Goal: Transaction & Acquisition: Book appointment/travel/reservation

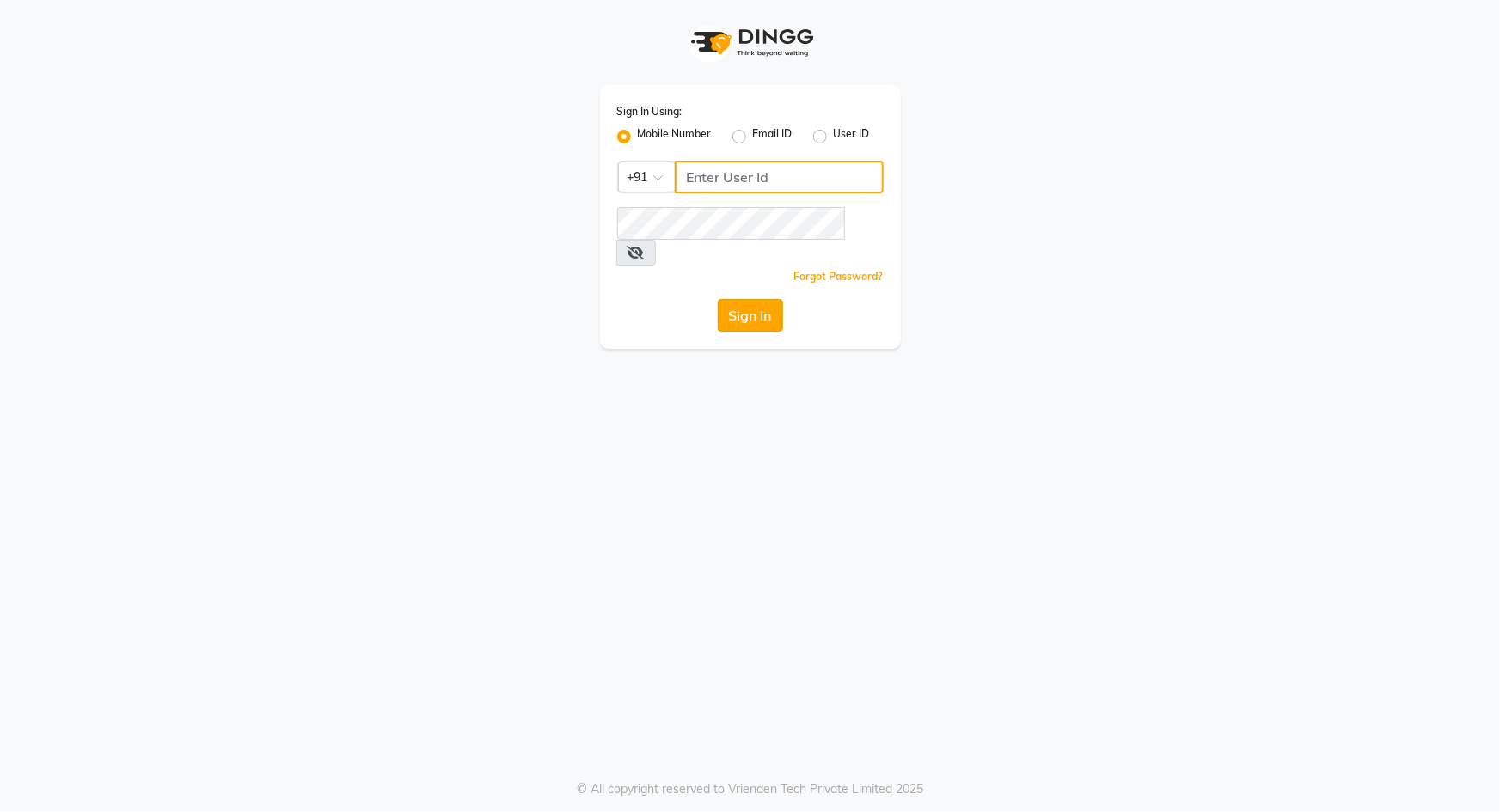
type input "9049992750"
click at [763, 299] on button "Sign In" at bounding box center [750, 315] width 66 height 32
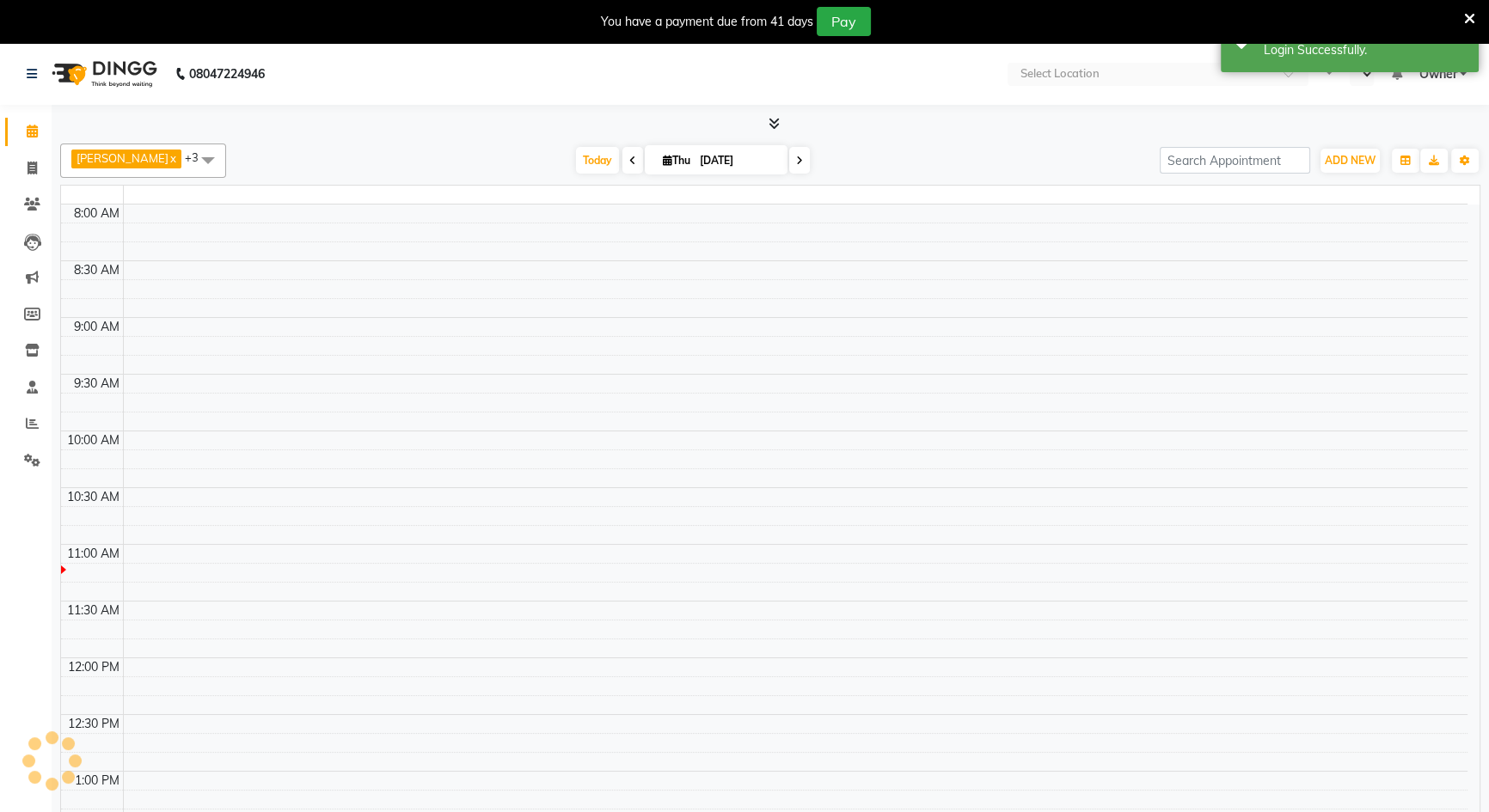
select select "en"
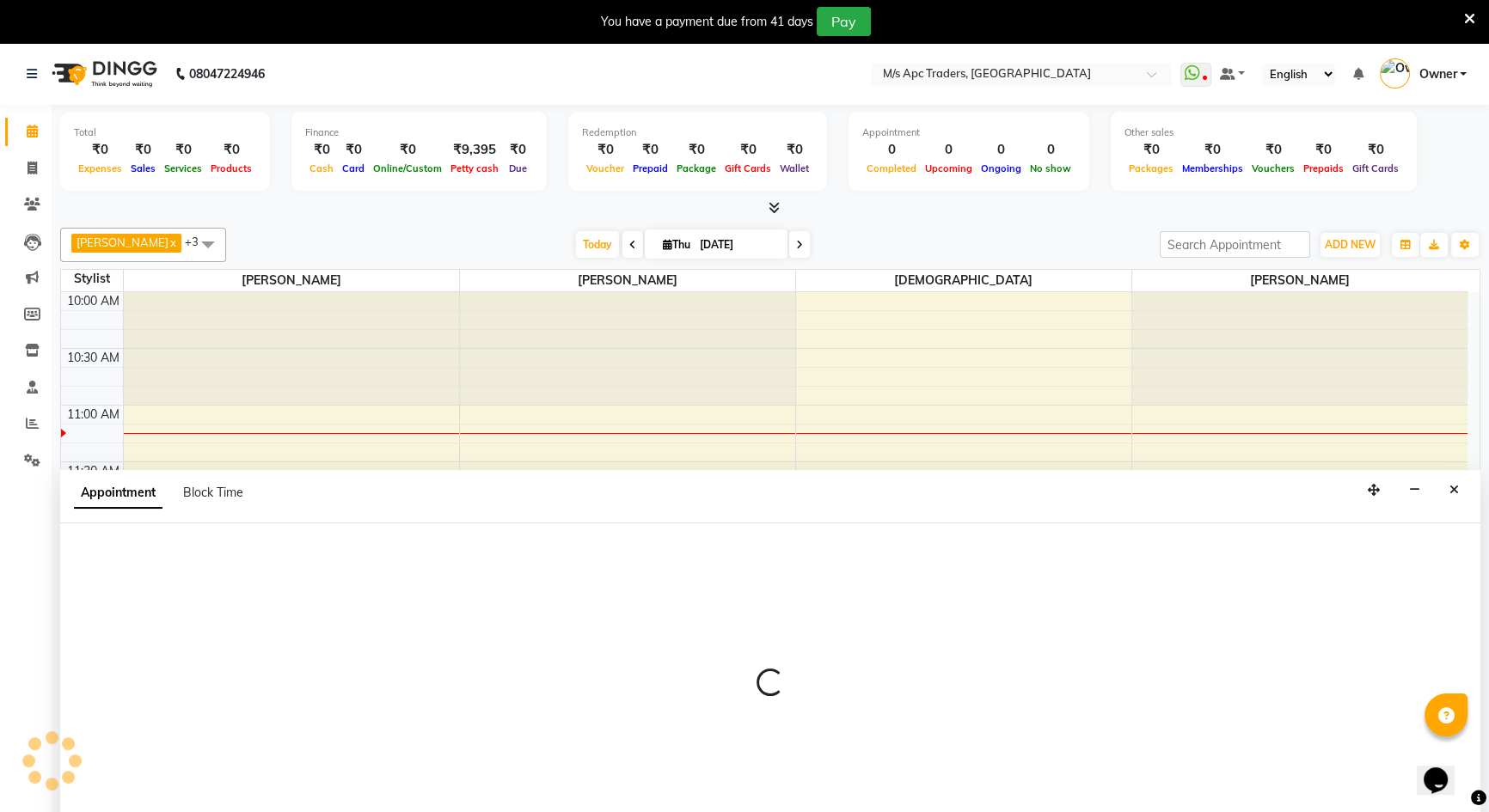
scroll to position [43, 0]
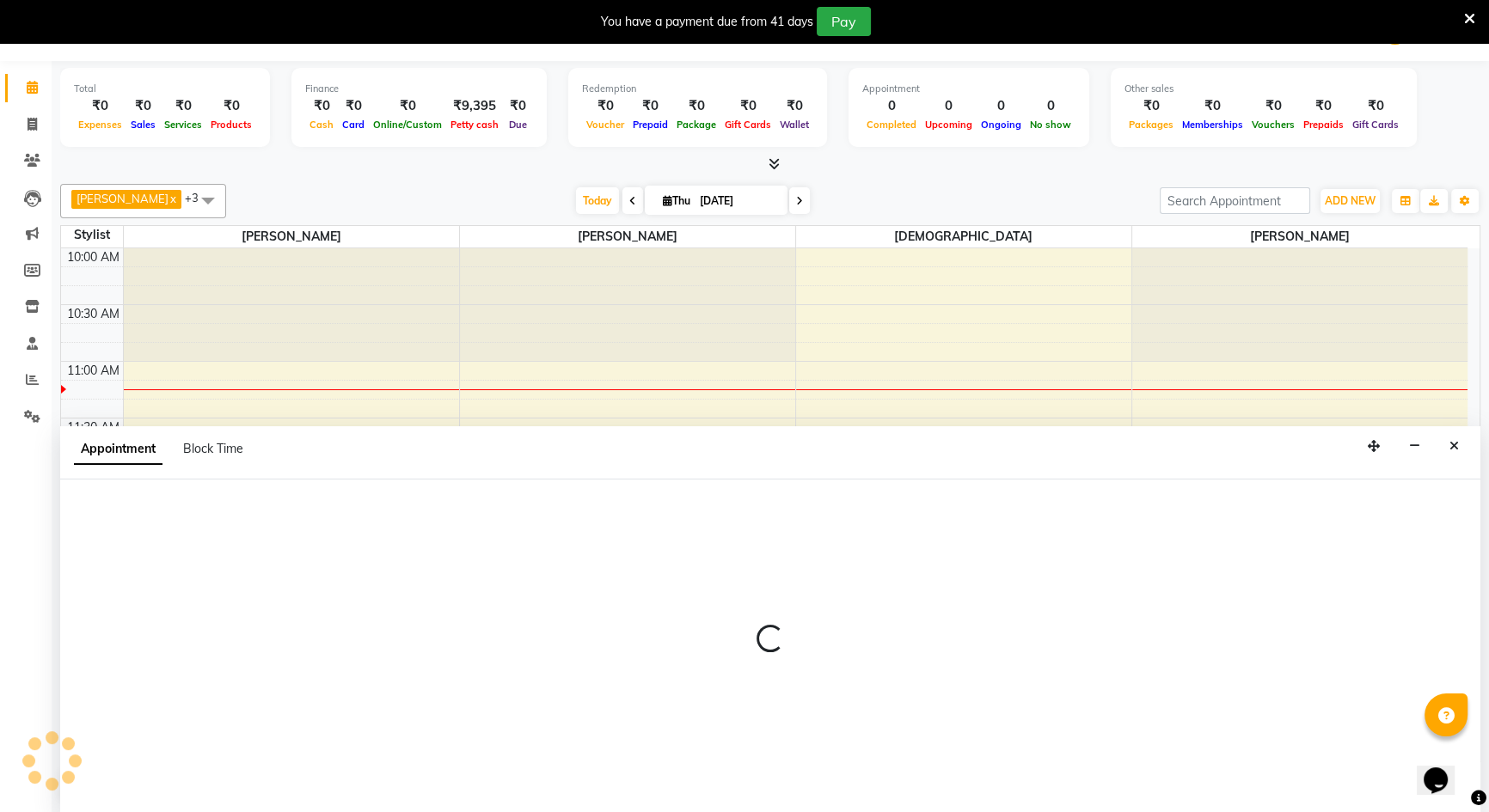
select select "52430"
select select "780"
select select "tentative"
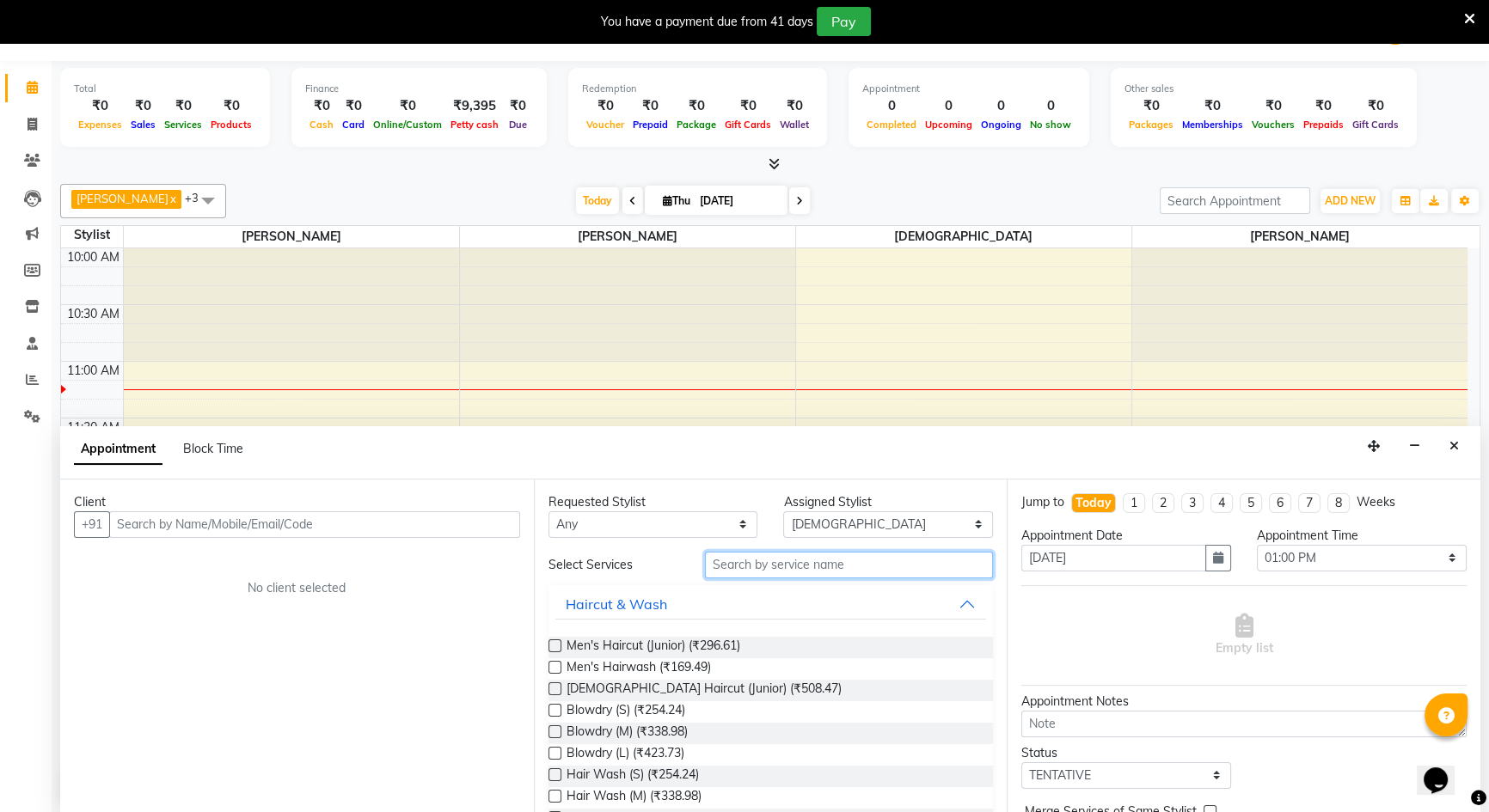
click at [756, 563] on input "text" at bounding box center [849, 564] width 288 height 27
click at [762, 563] on input "text" at bounding box center [849, 564] width 288 height 27
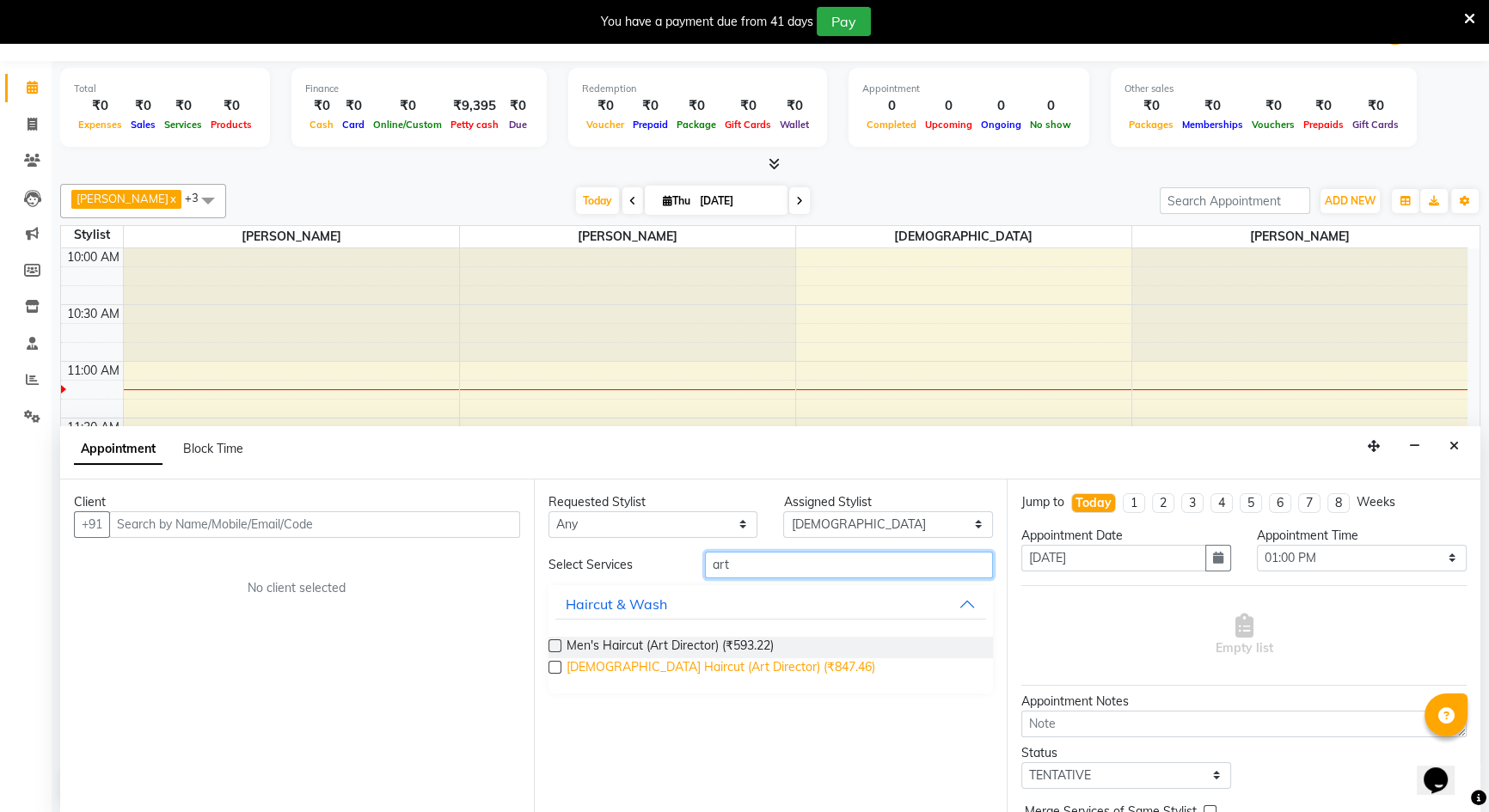
type input "art"
click at [676, 659] on span "[DEMOGRAPHIC_DATA] Haircut (Art Director) (₹847.46)" at bounding box center [721, 669] width 309 height 21
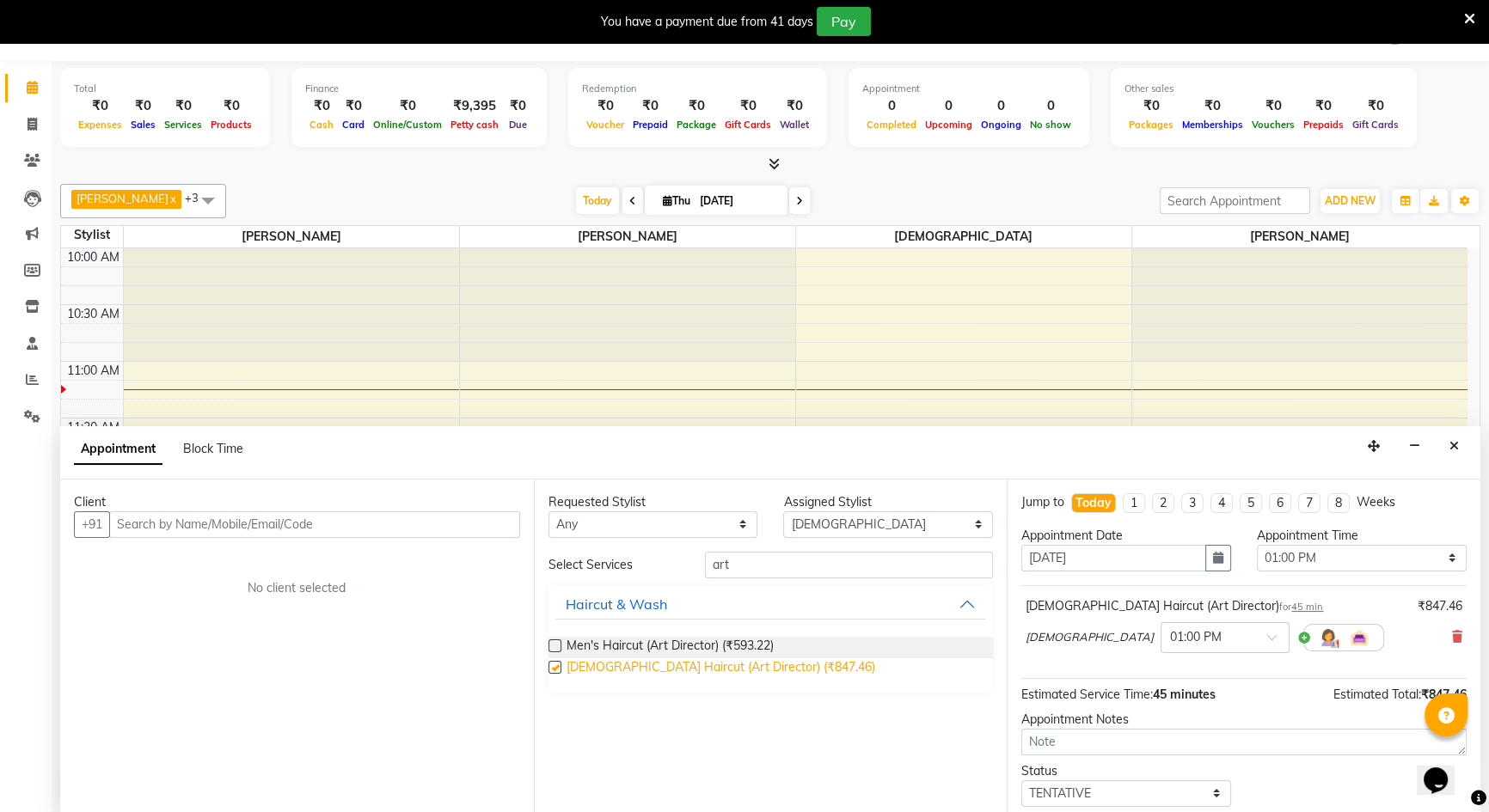
checkbox input "false"
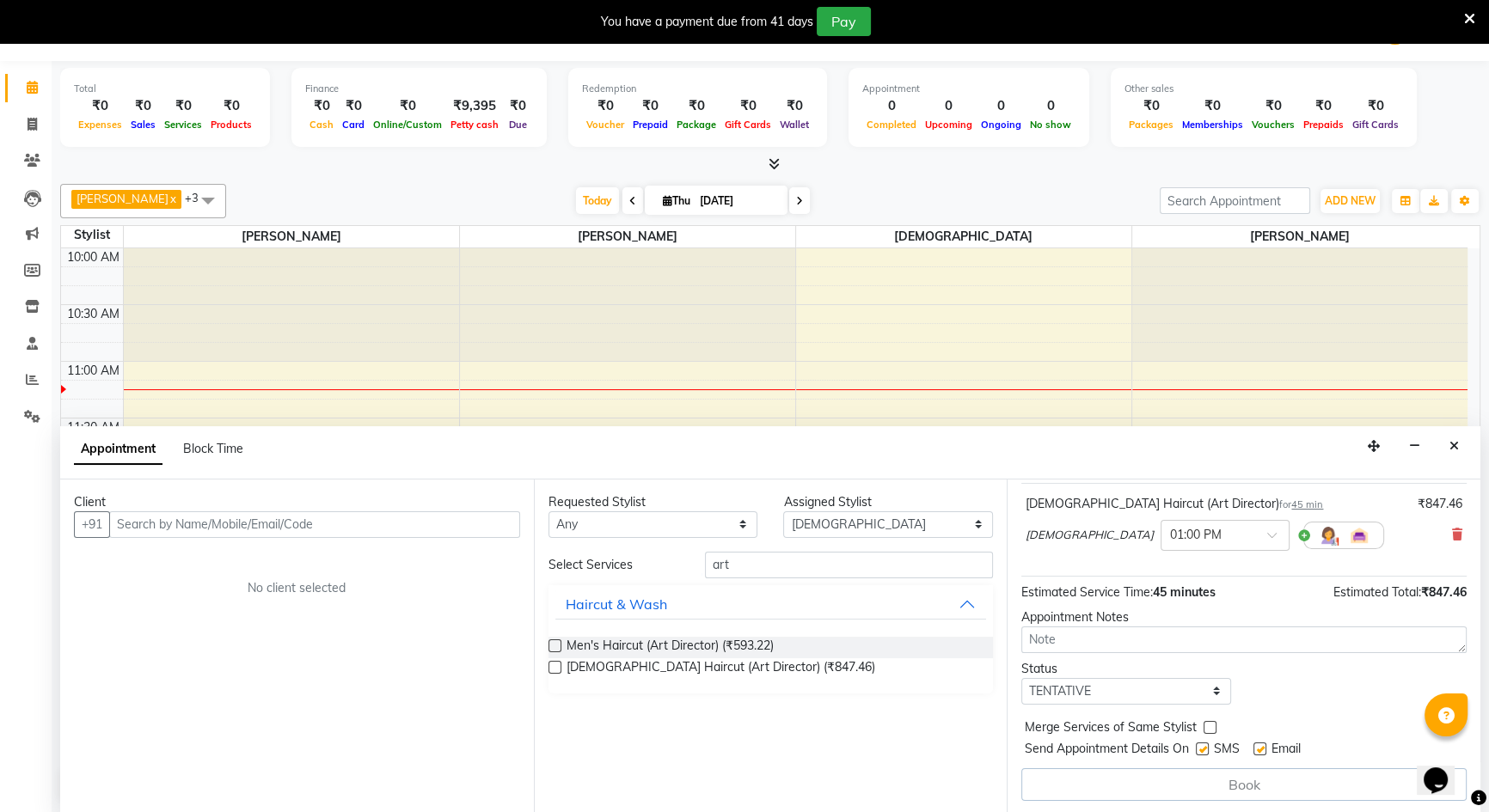
scroll to position [103, 0]
click at [366, 523] on input "text" at bounding box center [314, 525] width 411 height 27
type input "7507850213"
click at [470, 516] on span "Add Client" at bounding box center [484, 524] width 57 height 16
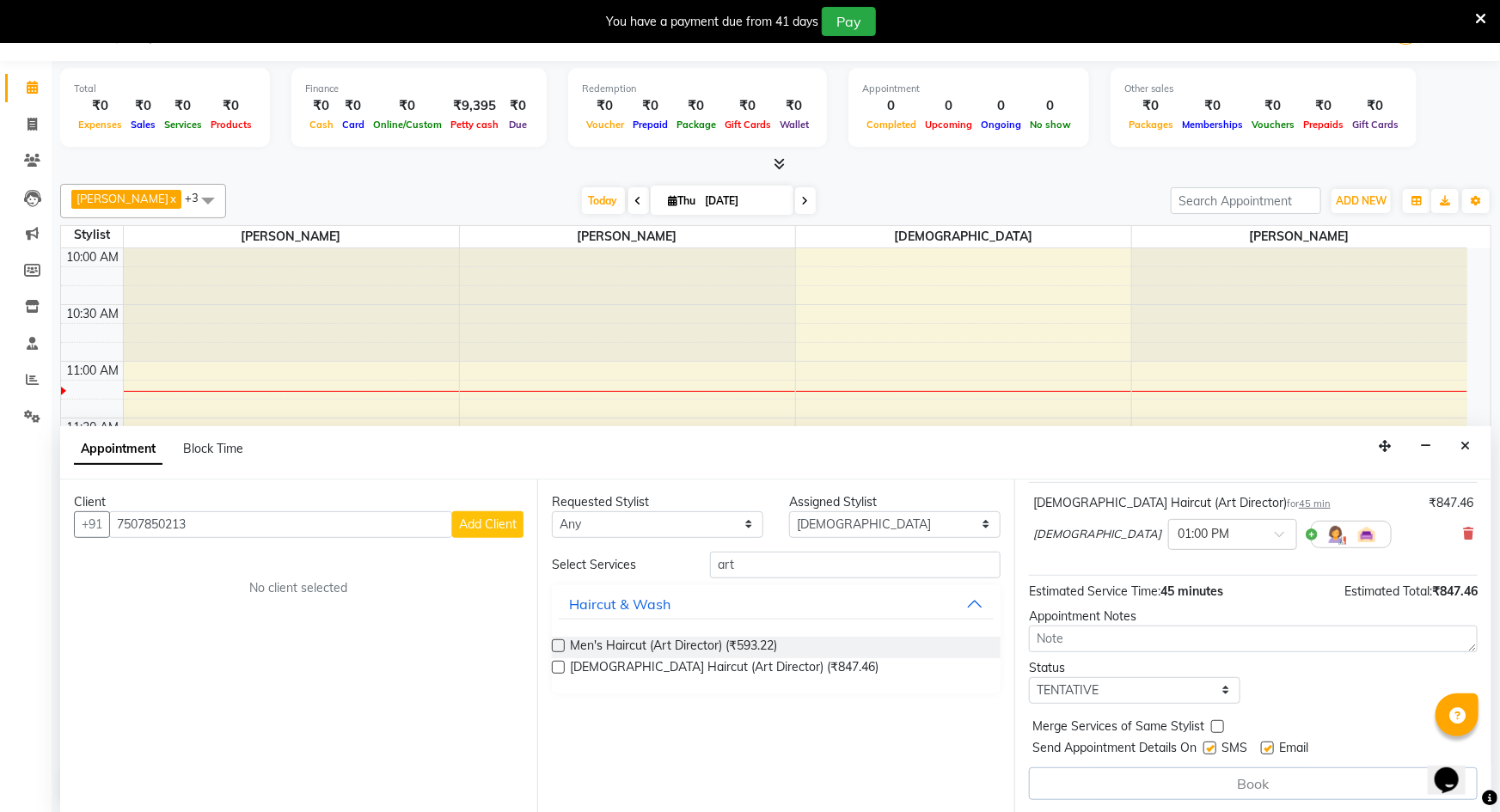
select select
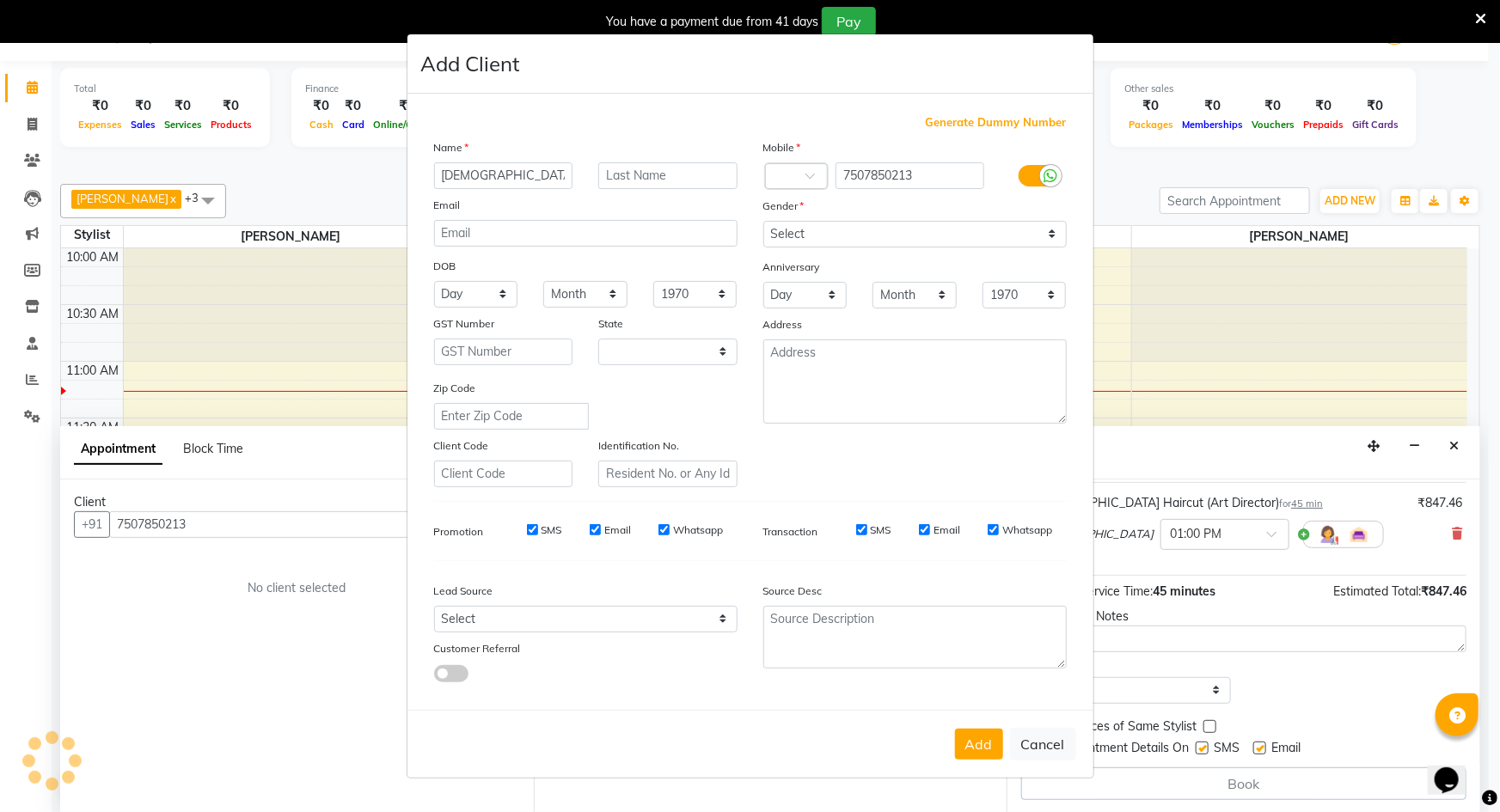
type input "[DEMOGRAPHIC_DATA]"
click at [679, 163] on input "text" at bounding box center [668, 176] width 140 height 27
select select "22"
type input "pawar"
click at [782, 227] on select "Select [DEMOGRAPHIC_DATA] [DEMOGRAPHIC_DATA] Other Prefer Not To Say" at bounding box center [915, 234] width 303 height 27
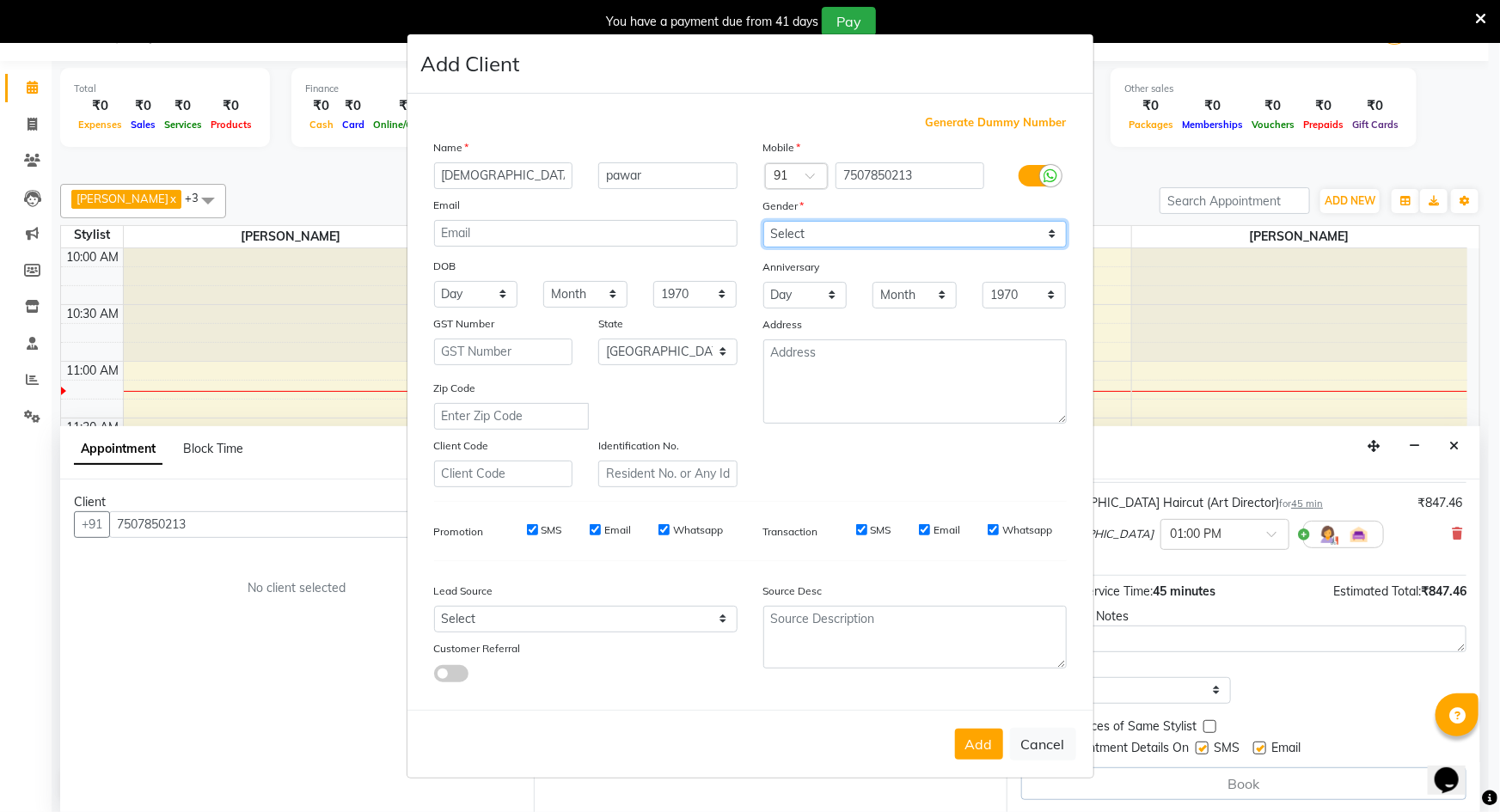
select select "[DEMOGRAPHIC_DATA]"
click at [763, 221] on select "Select [DEMOGRAPHIC_DATA] [DEMOGRAPHIC_DATA] Other Prefer Not To Say" at bounding box center [915, 234] width 303 height 27
click at [971, 740] on button "Add" at bounding box center [980, 744] width 48 height 30
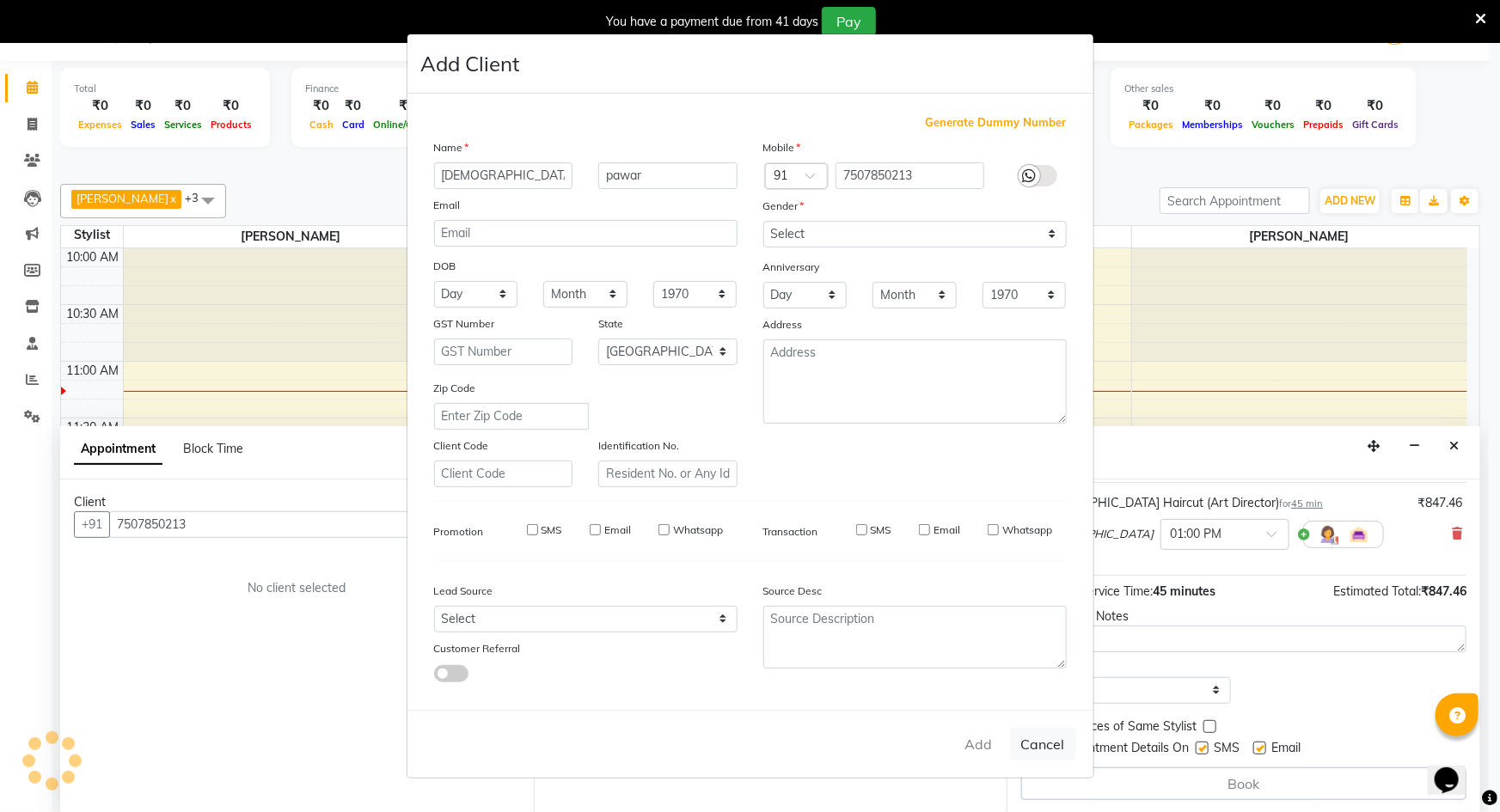
select select
select select "null"
select select
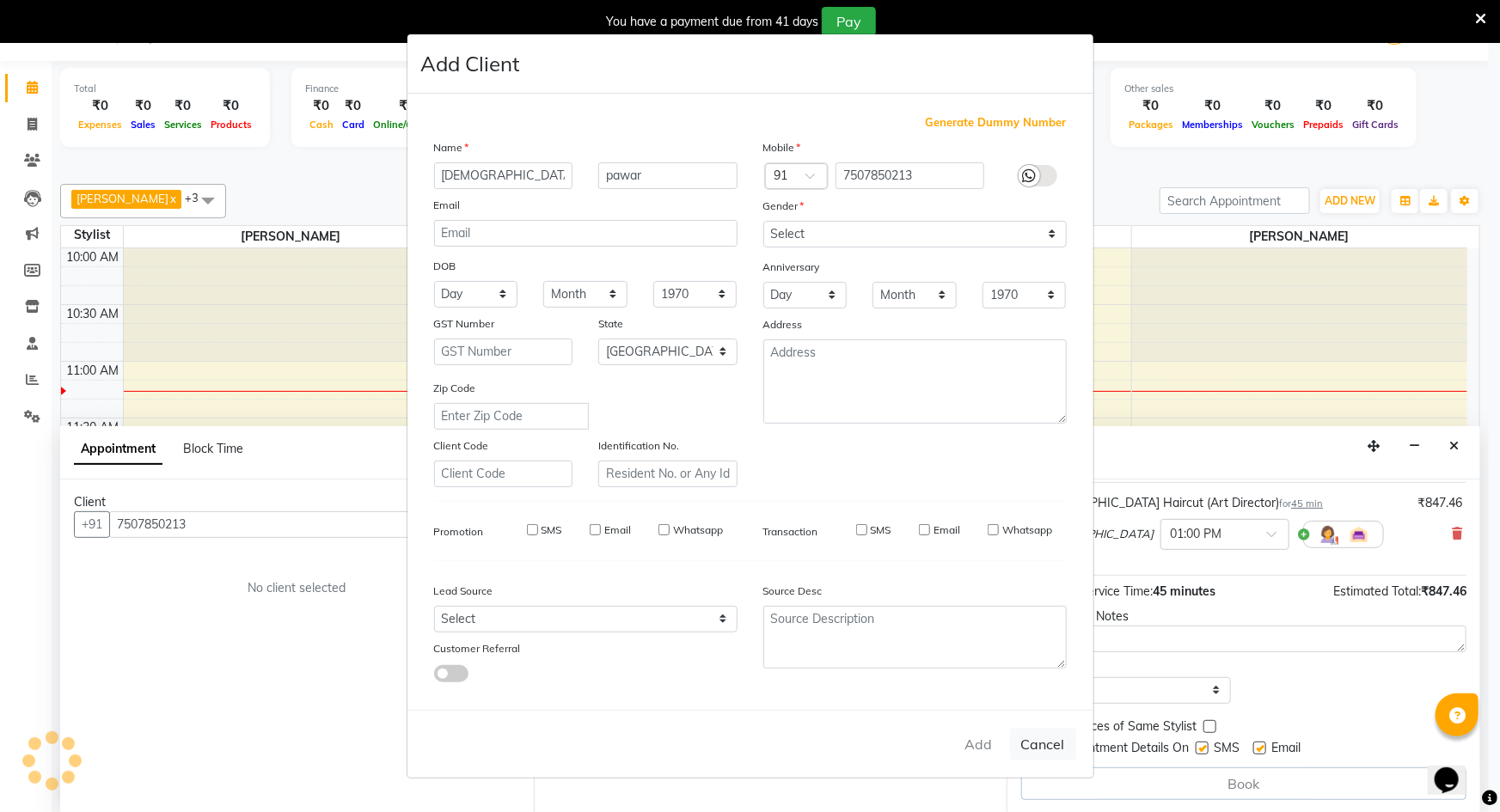
select select
checkbox input "false"
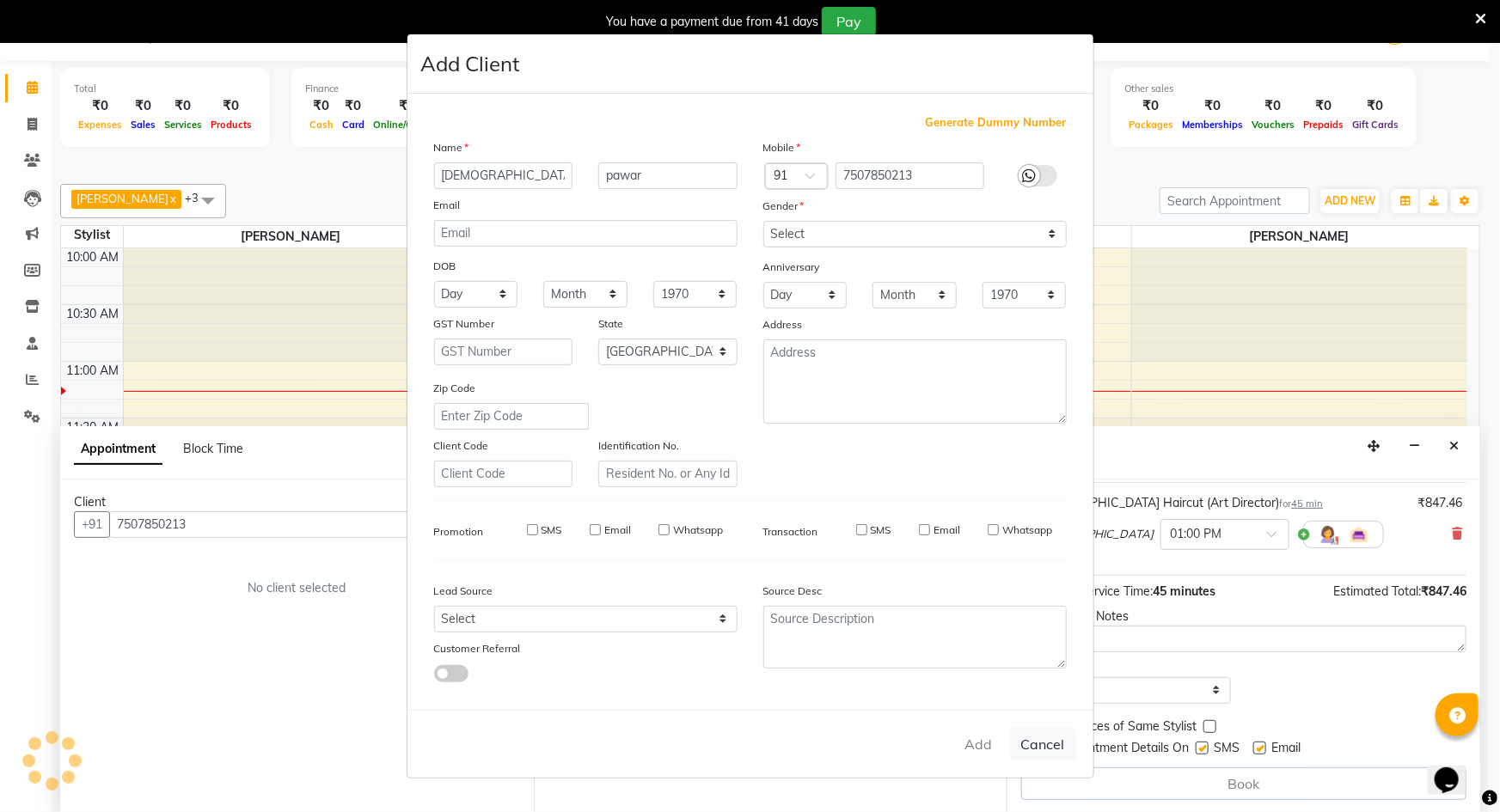
checkbox input "false"
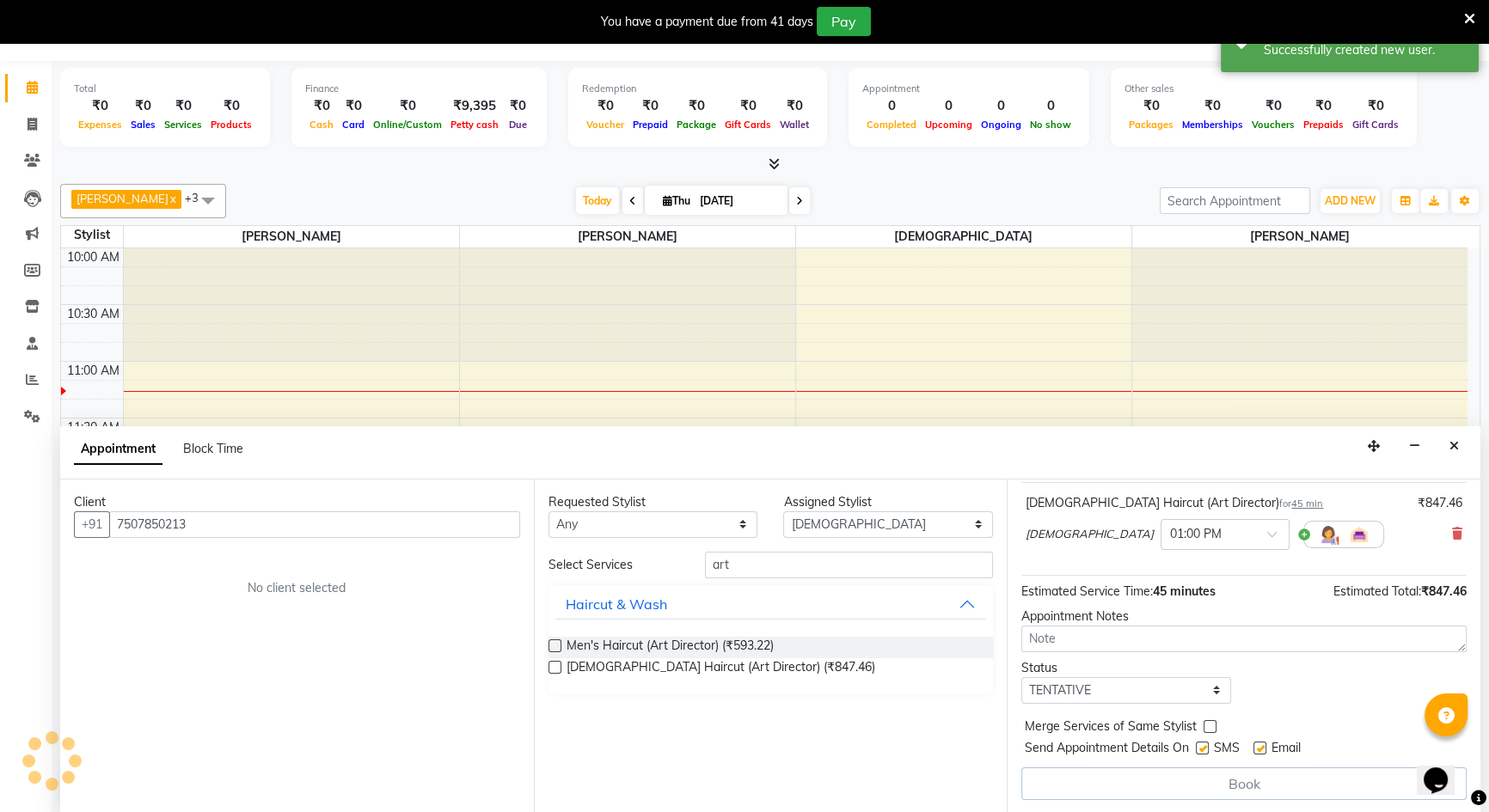
scroll to position [102, 0]
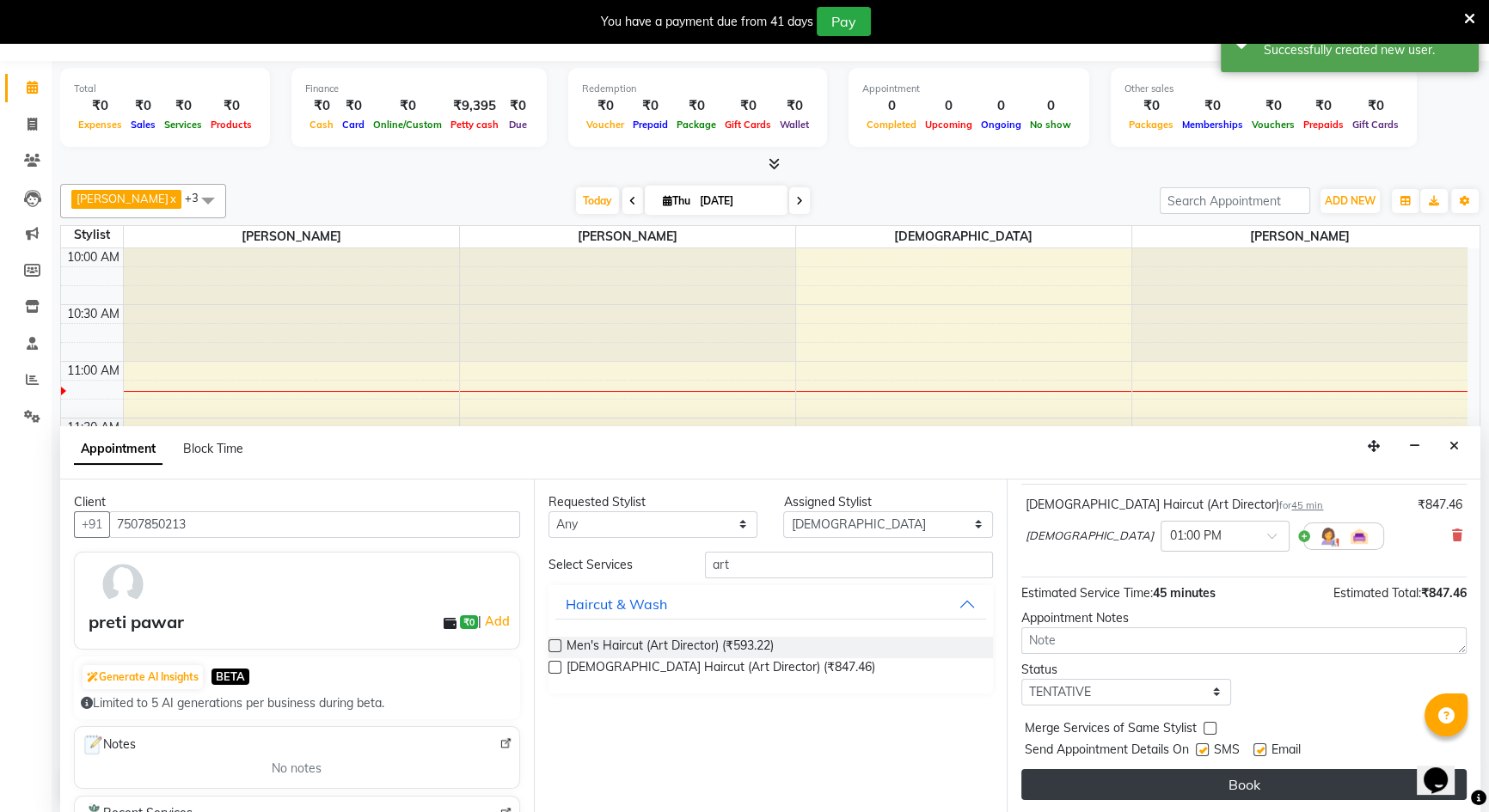
click at [1141, 770] on button "Book" at bounding box center [1244, 784] width 445 height 30
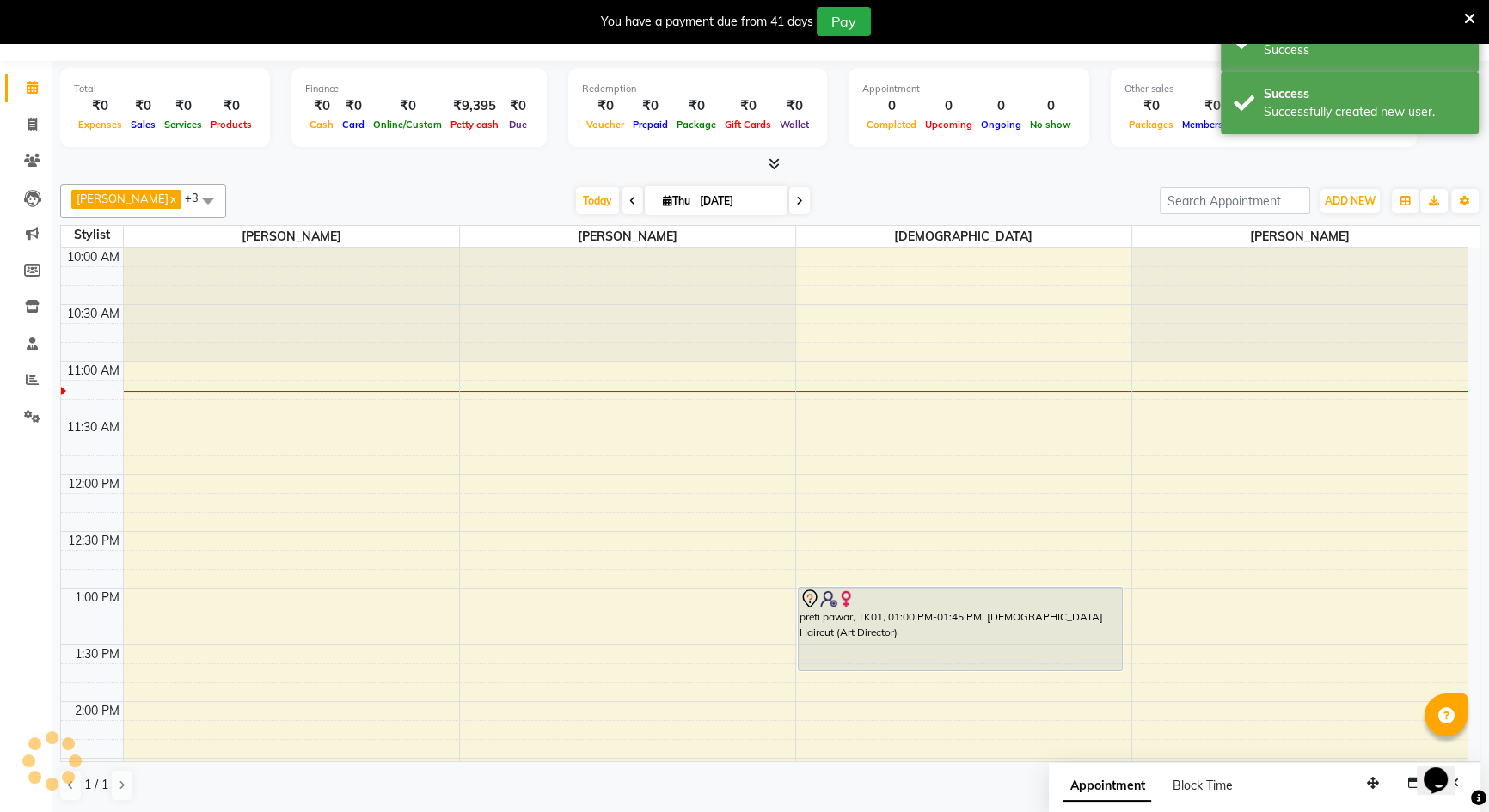
scroll to position [0, 0]
